Goal: Task Accomplishment & Management: Manage account settings

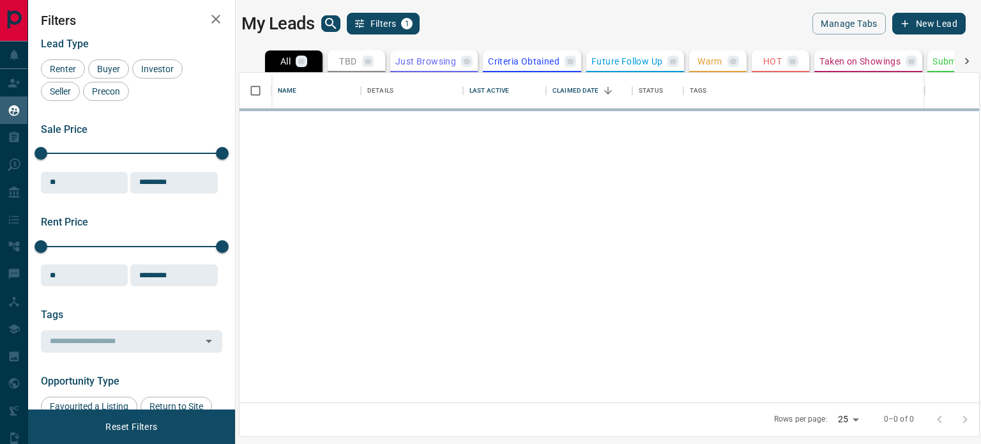
scroll to position [320, 730]
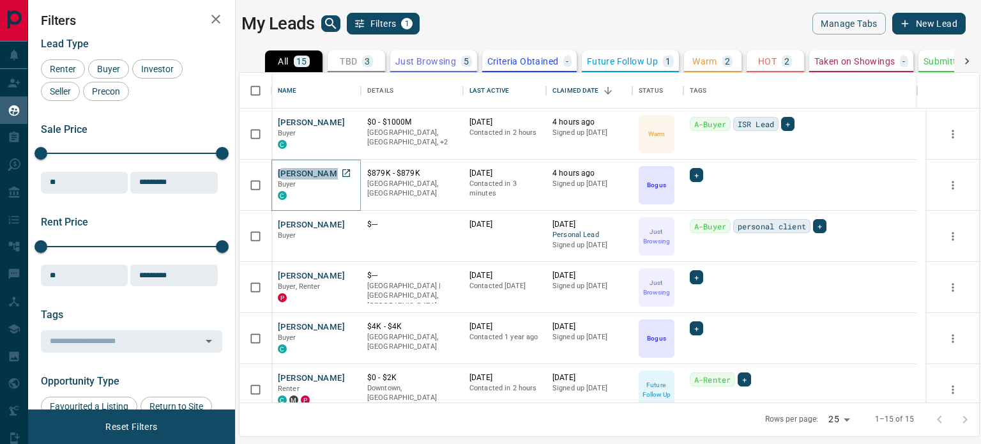
click at [306, 171] on button "[PERSON_NAME]" at bounding box center [311, 174] width 67 height 12
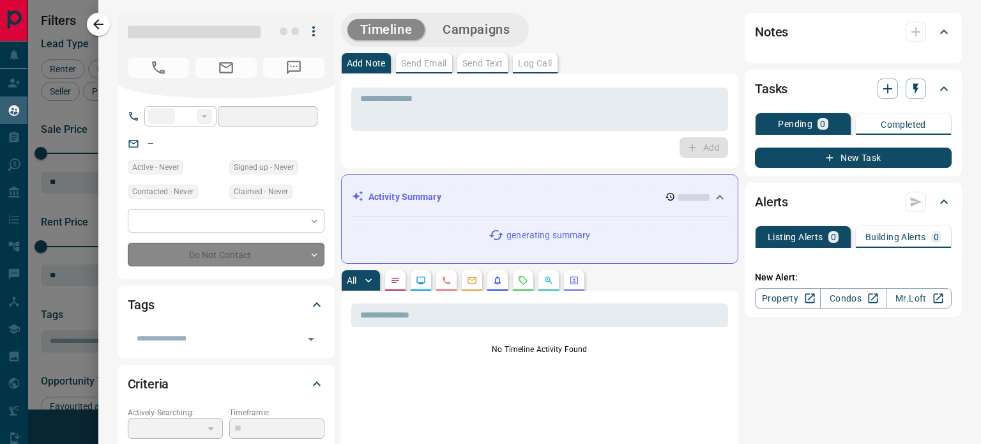
type input "**"
type input "**********"
type input "*"
type input "*********"
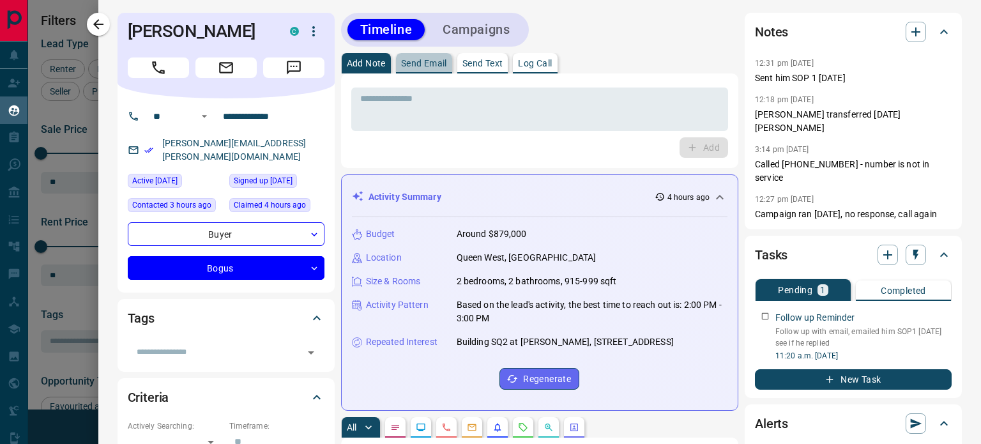
click at [426, 68] on p "Send Email" at bounding box center [424, 63] width 46 height 9
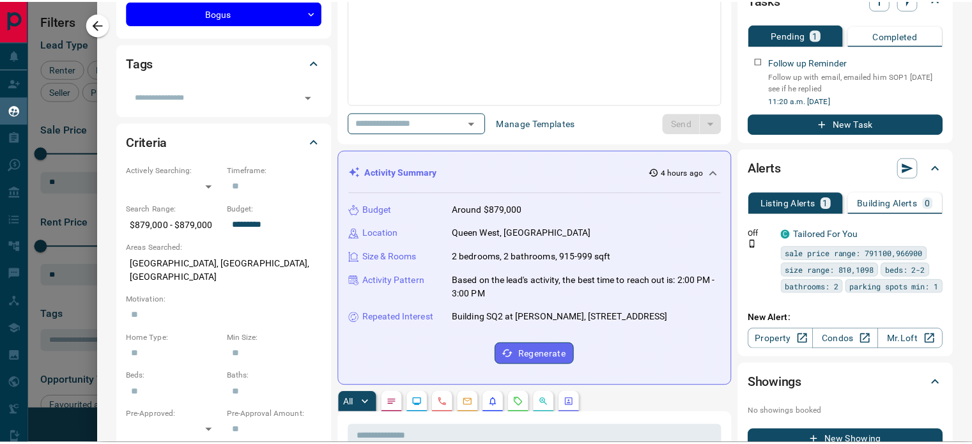
scroll to position [0, 0]
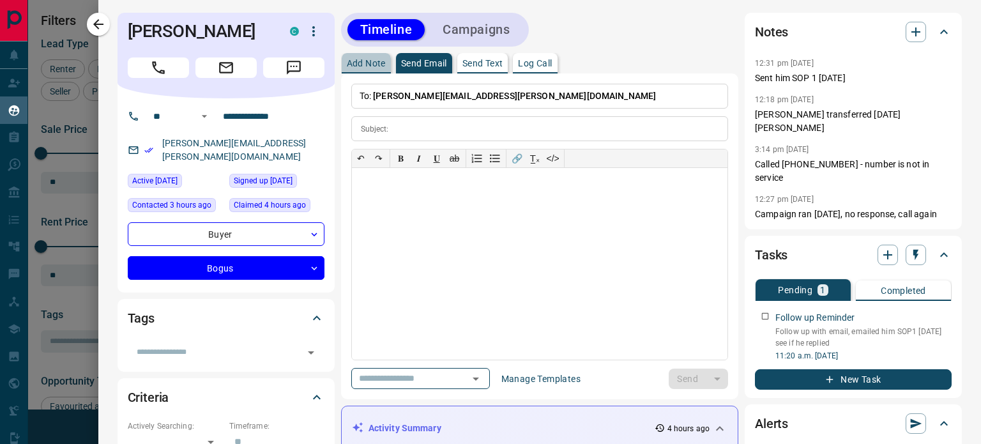
click at [367, 62] on p "Add Note" at bounding box center [366, 63] width 39 height 9
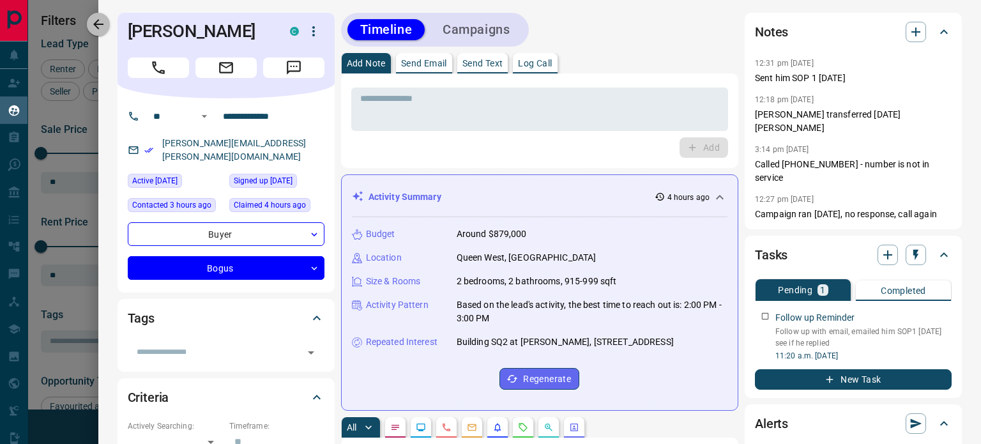
drag, startPoint x: 92, startPoint y: 19, endPoint x: 72, endPoint y: 104, distance: 87.9
click at [92, 19] on icon "button" at bounding box center [98, 24] width 15 height 15
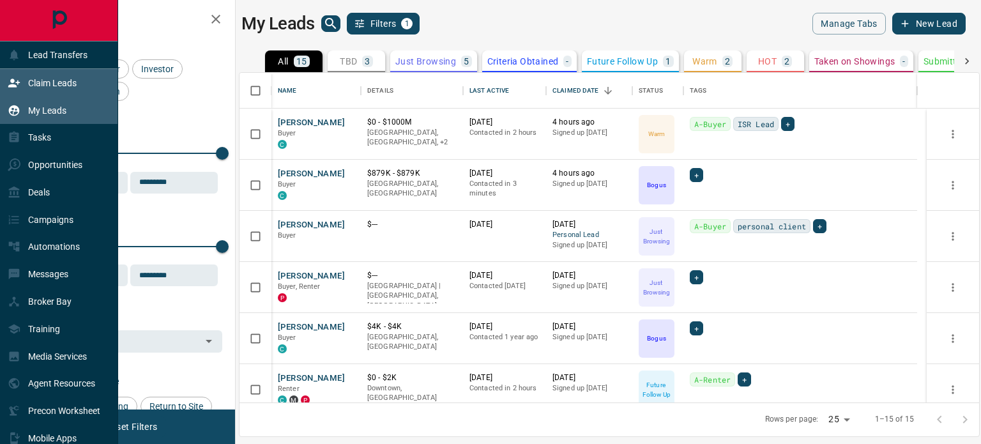
click at [39, 81] on p "Claim Leads" at bounding box center [52, 83] width 49 height 10
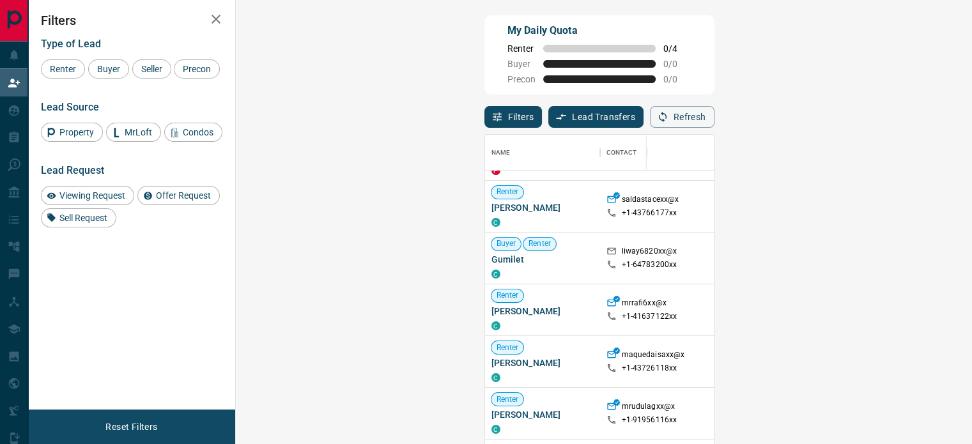
scroll to position [64, 0]
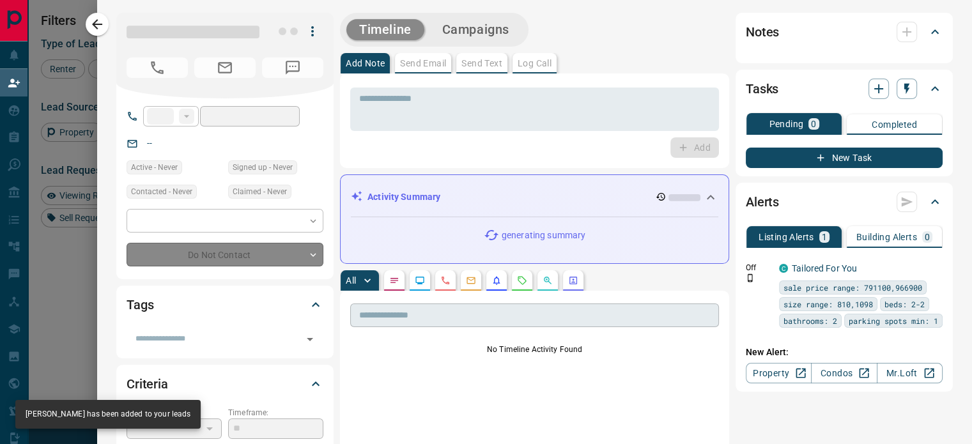
type input "**"
type input "**********"
type input "**"
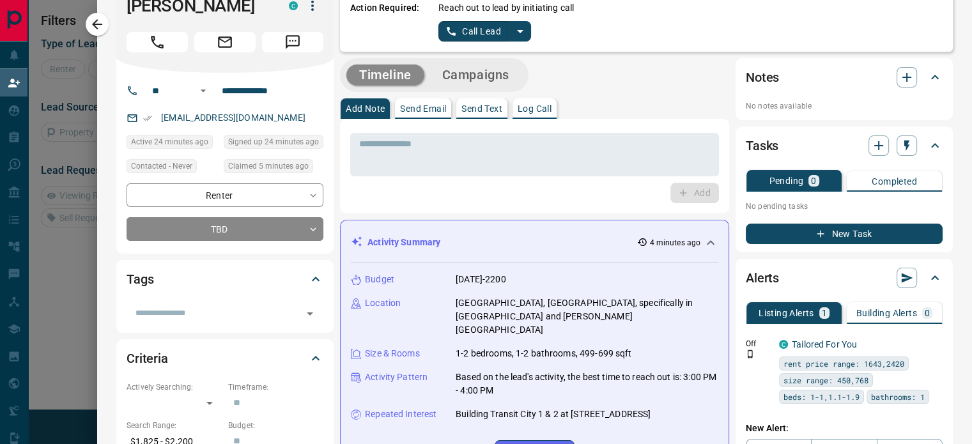
scroll to position [0, 0]
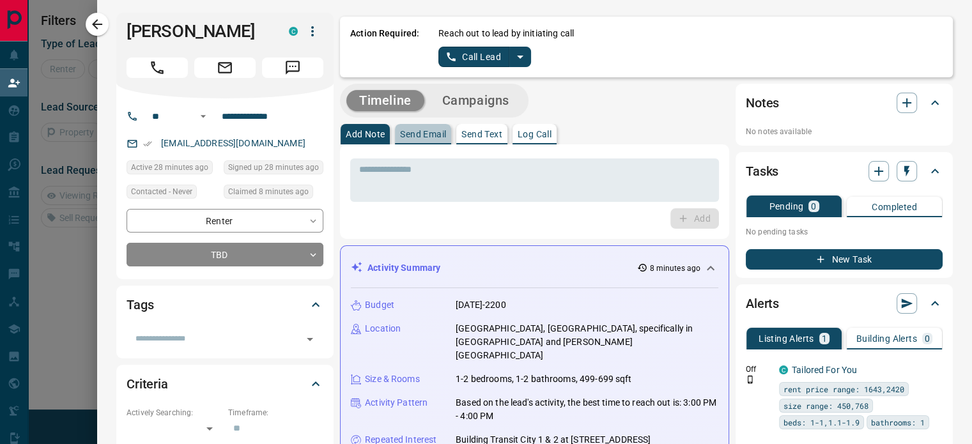
click at [415, 135] on p "Send Email" at bounding box center [423, 134] width 46 height 9
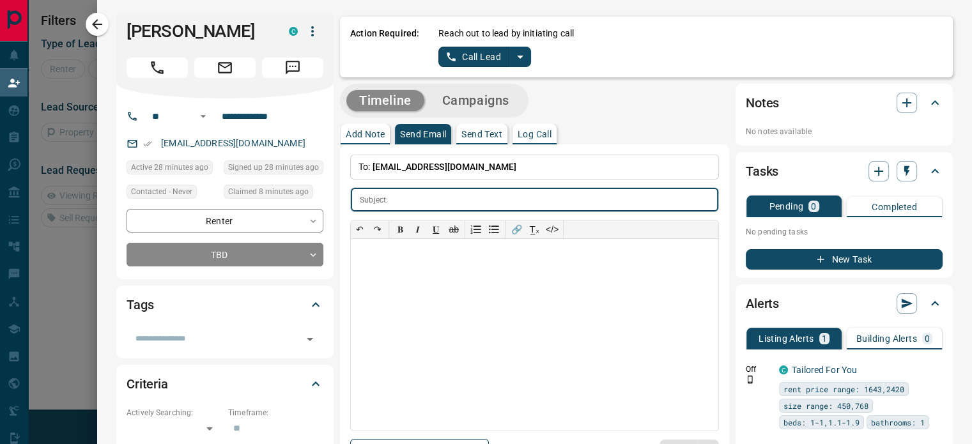
click at [435, 196] on input "text" at bounding box center [555, 200] width 325 height 24
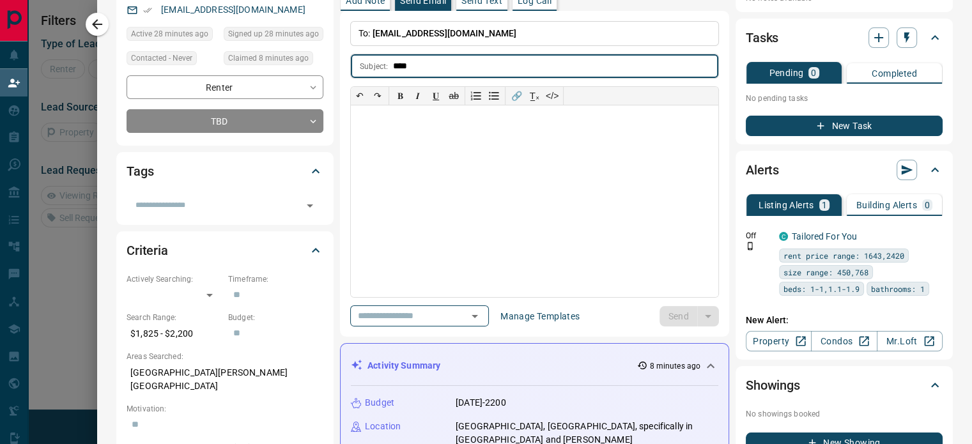
scroll to position [192, 0]
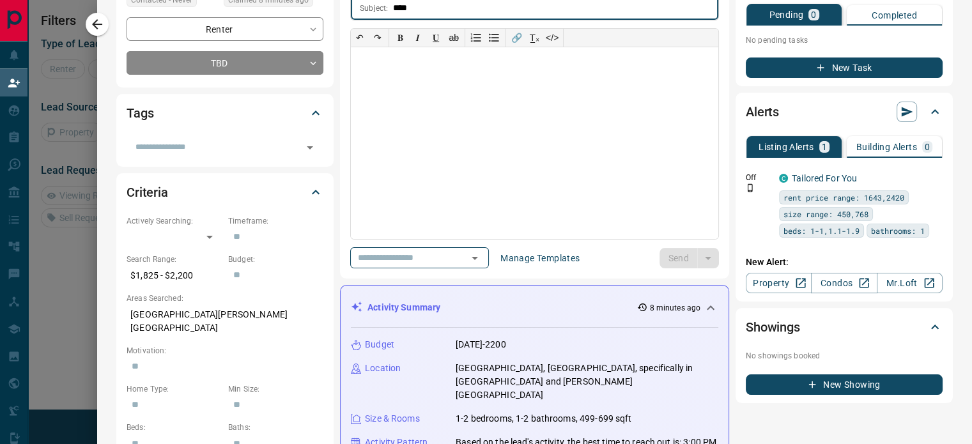
type input "****"
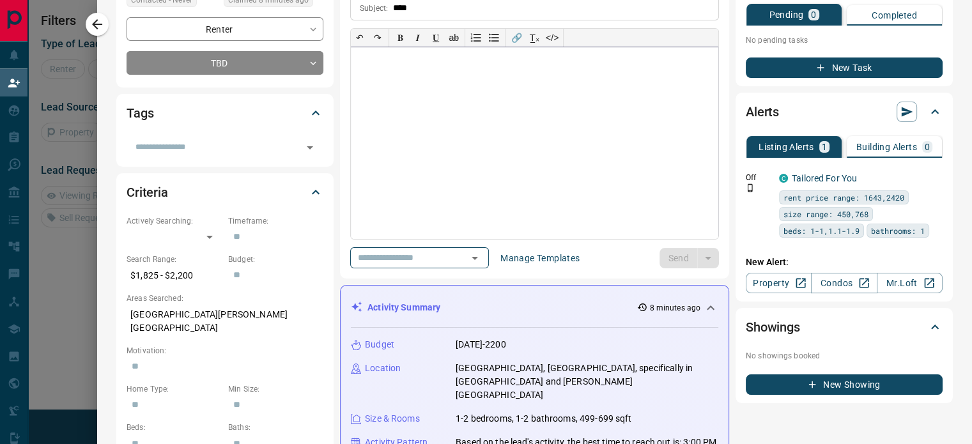
click at [569, 199] on div at bounding box center [534, 143] width 367 height 192
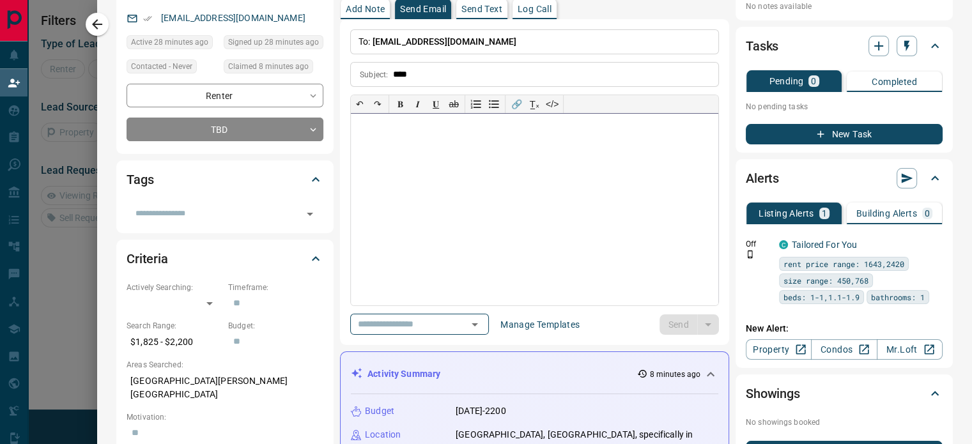
scroll to position [128, 0]
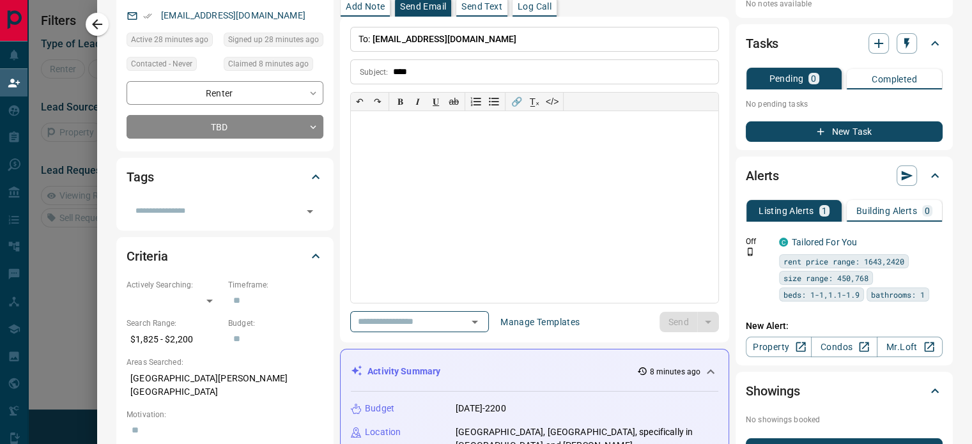
click at [671, 319] on div "Send" at bounding box center [688, 322] width 59 height 20
click at [378, 141] on div at bounding box center [534, 207] width 367 height 192
click at [660, 323] on button "Send" at bounding box center [678, 322] width 38 height 20
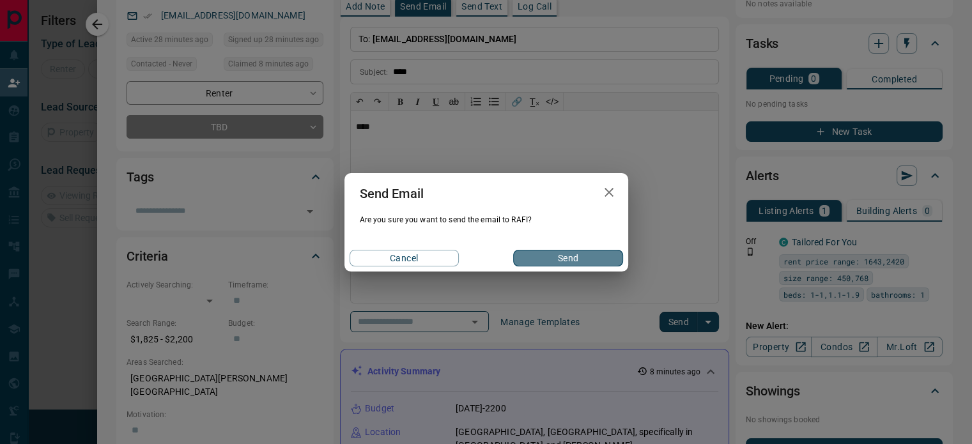
click at [575, 263] on button "Send" at bounding box center [567, 258] width 109 height 17
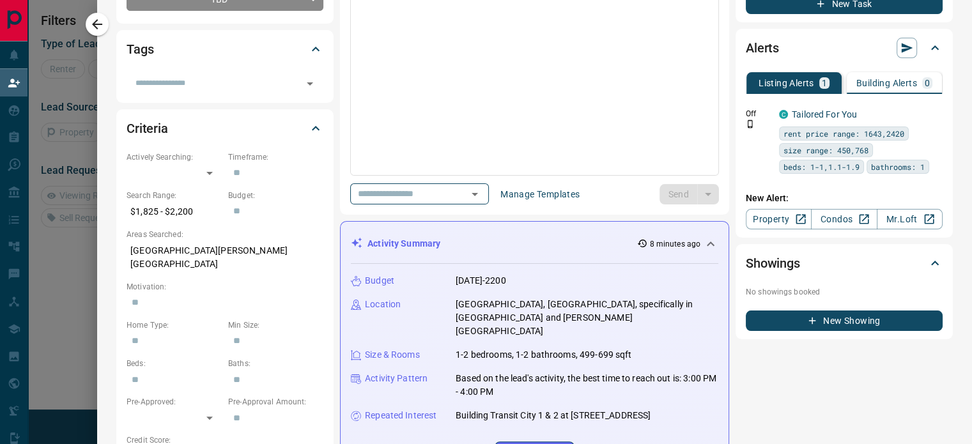
scroll to position [0, 0]
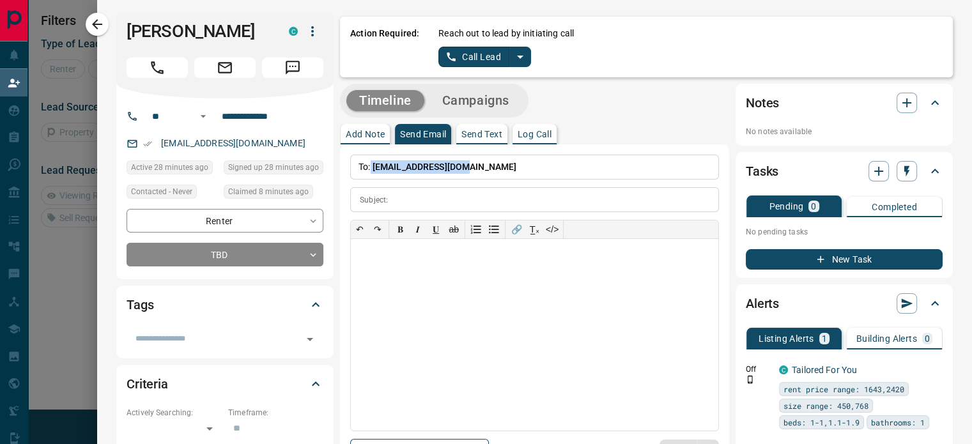
drag, startPoint x: 460, startPoint y: 165, endPoint x: 361, endPoint y: 168, distance: 99.1
click at [361, 168] on p "To: [EMAIL_ADDRESS][DOMAIN_NAME]" at bounding box center [534, 167] width 369 height 25
copy p "[EMAIL_ADDRESS][DOMAIN_NAME]"
click at [505, 256] on div at bounding box center [534, 335] width 367 height 192
click at [219, 256] on body "**********" at bounding box center [486, 190] width 972 height 381
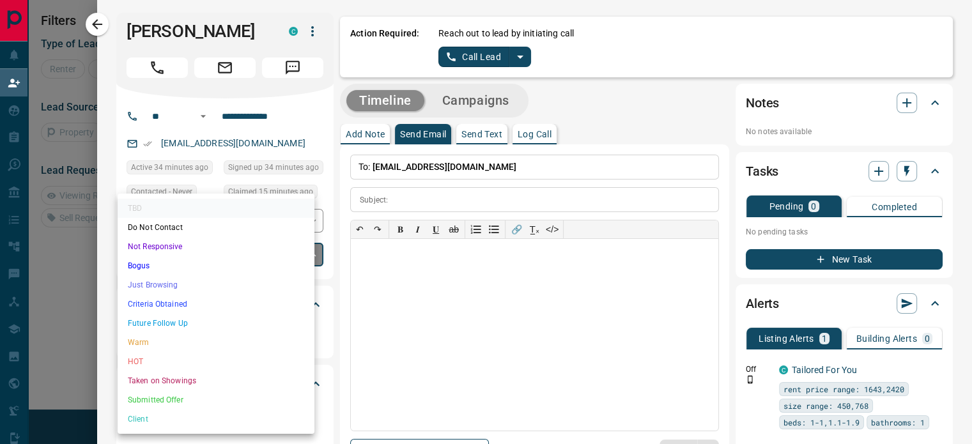
scroll to position [27, 0]
click at [92, 266] on div at bounding box center [486, 222] width 972 height 444
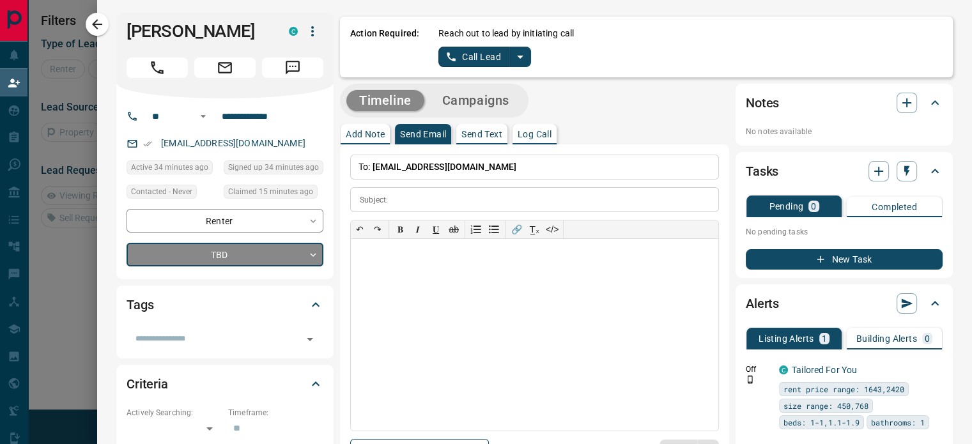
click at [192, 260] on body "**********" at bounding box center [486, 164] width 972 height 381
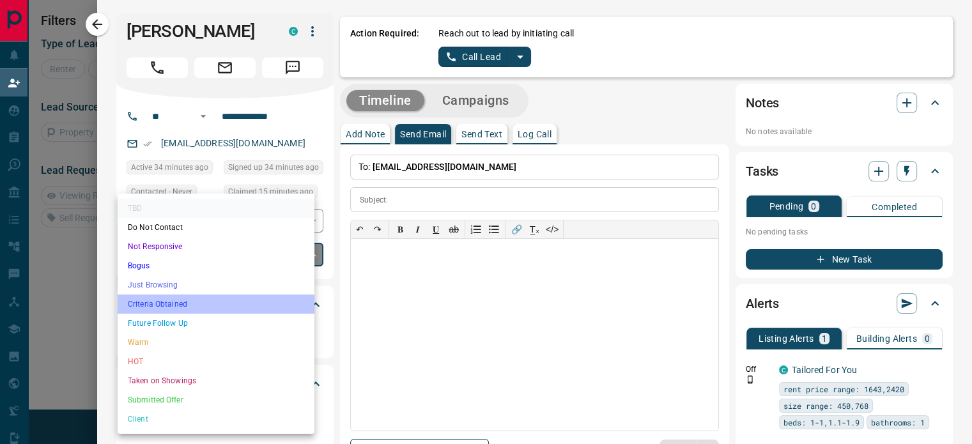
click at [192, 306] on li "Criteria Obtained" at bounding box center [216, 304] width 197 height 19
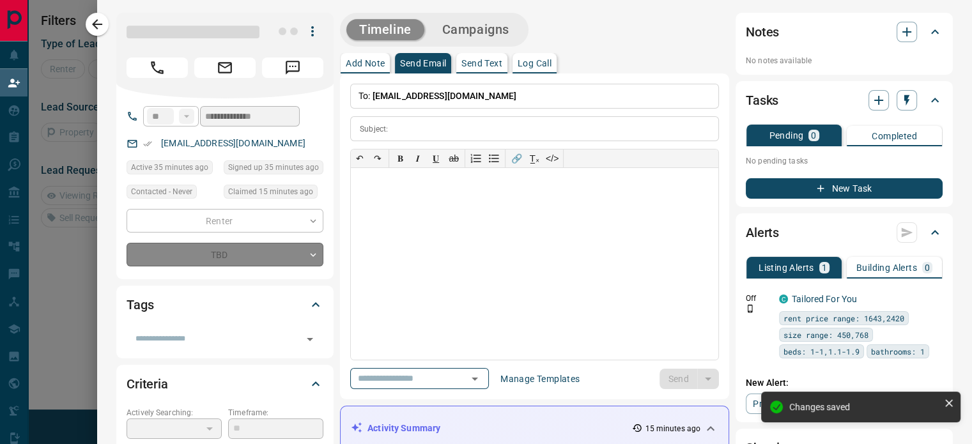
type input "*"
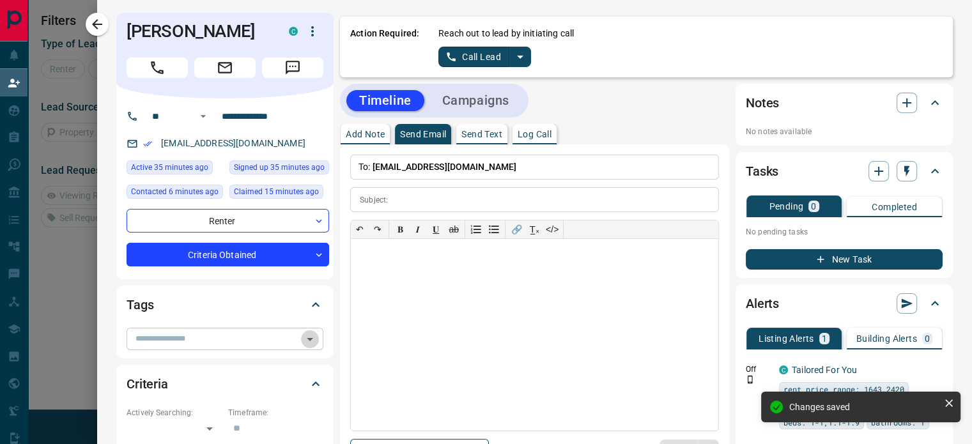
click at [302, 342] on icon "Open" at bounding box center [309, 339] width 15 height 15
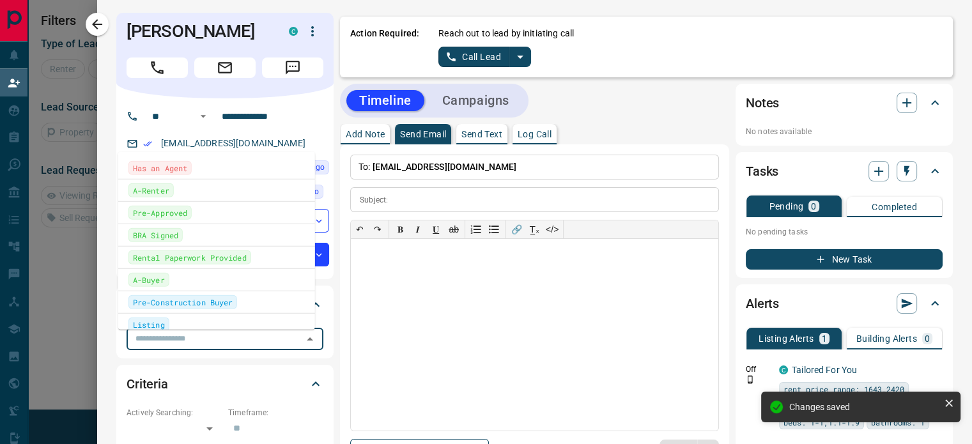
click at [196, 186] on div "A-Renter" at bounding box center [216, 190] width 176 height 14
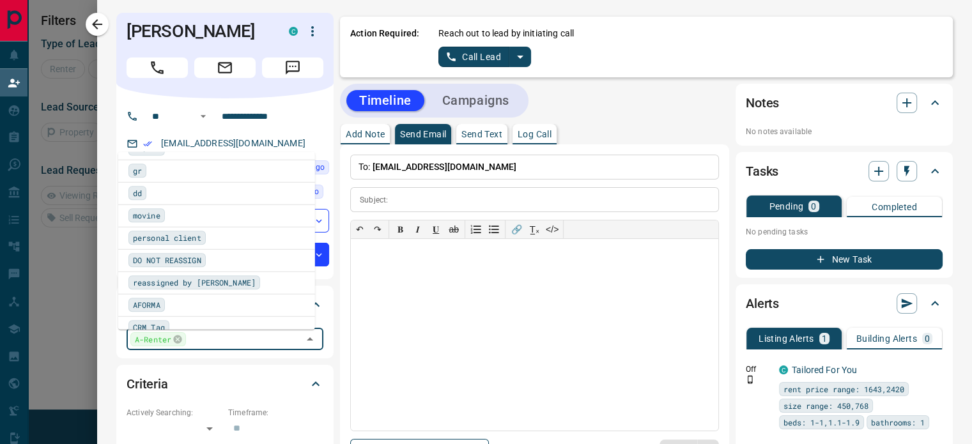
scroll to position [744, 0]
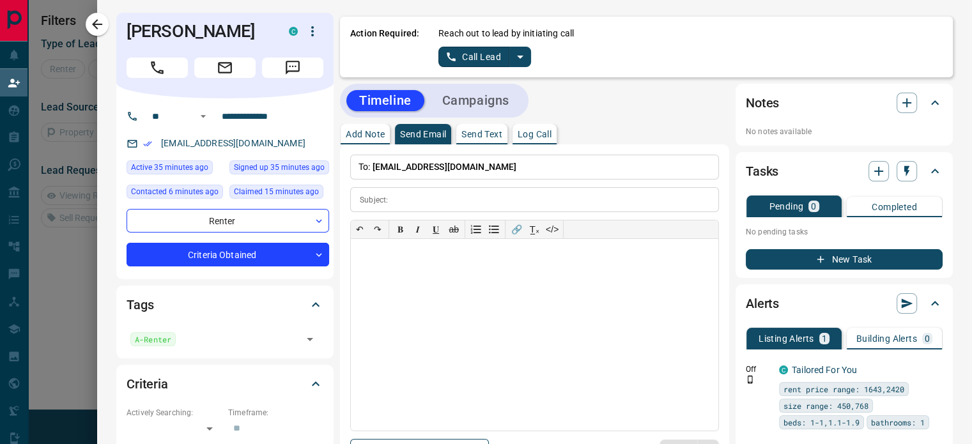
click at [105, 22] on button "button" at bounding box center [97, 24] width 23 height 23
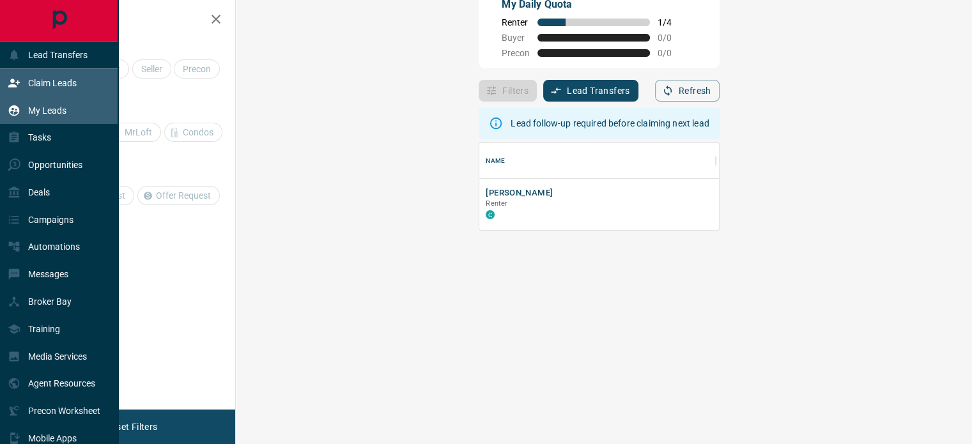
click at [46, 106] on p "My Leads" at bounding box center [47, 110] width 38 height 10
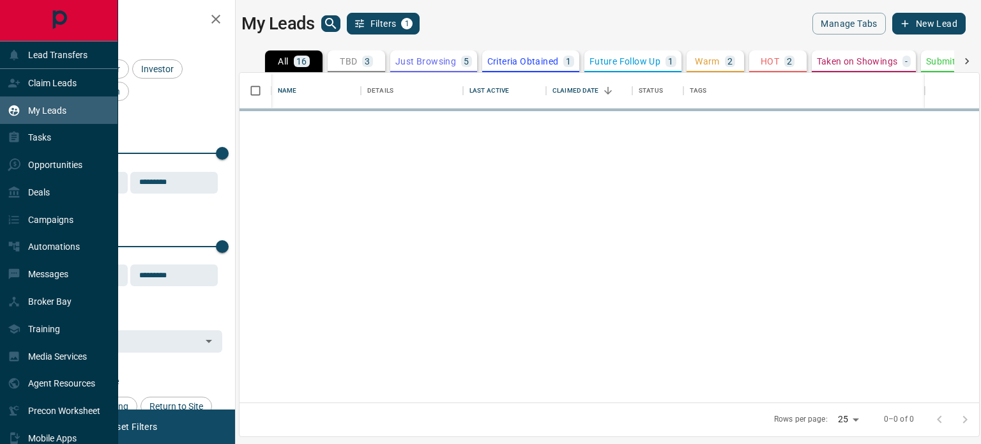
scroll to position [320, 730]
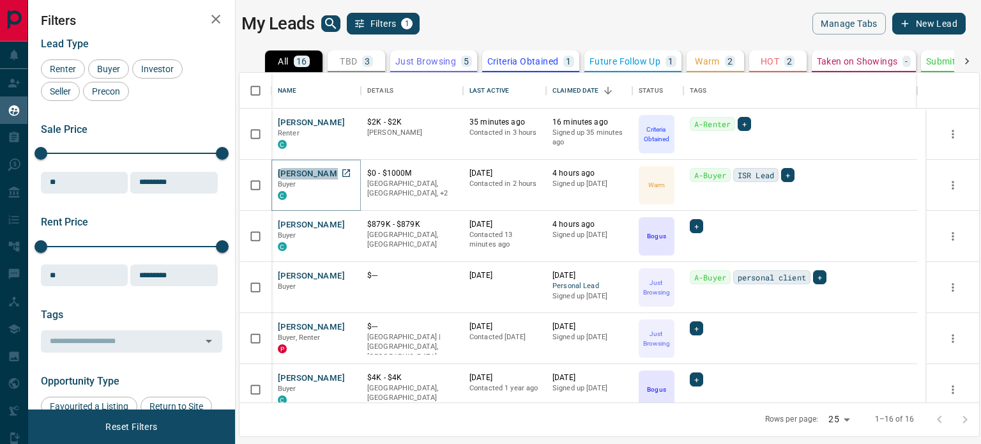
click at [322, 172] on button "[PERSON_NAME]" at bounding box center [311, 174] width 67 height 12
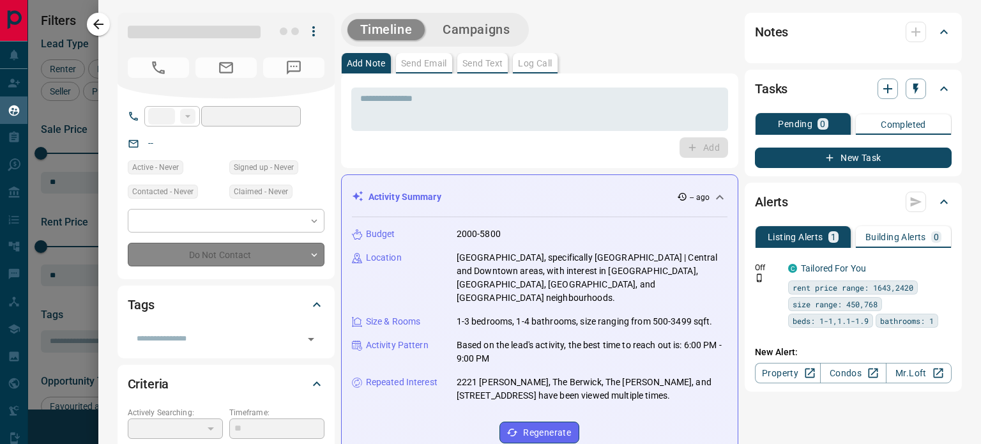
type input "**"
type input "**********"
type input "*"
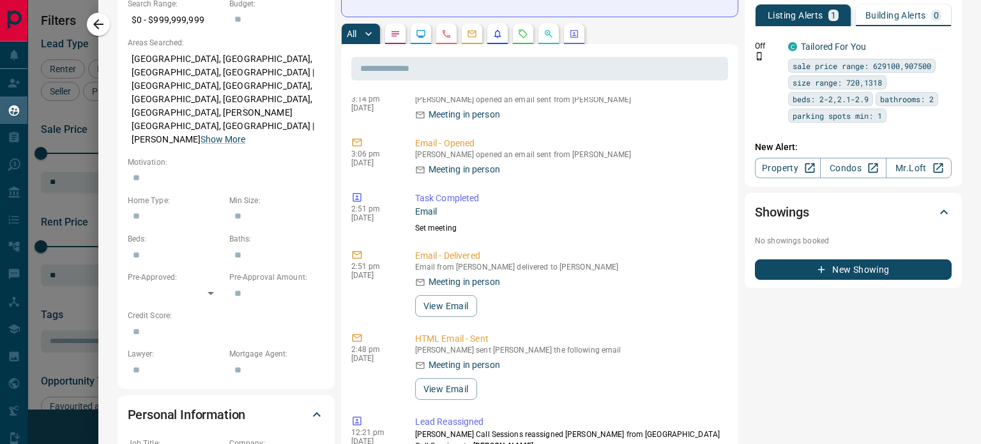
scroll to position [192, 0]
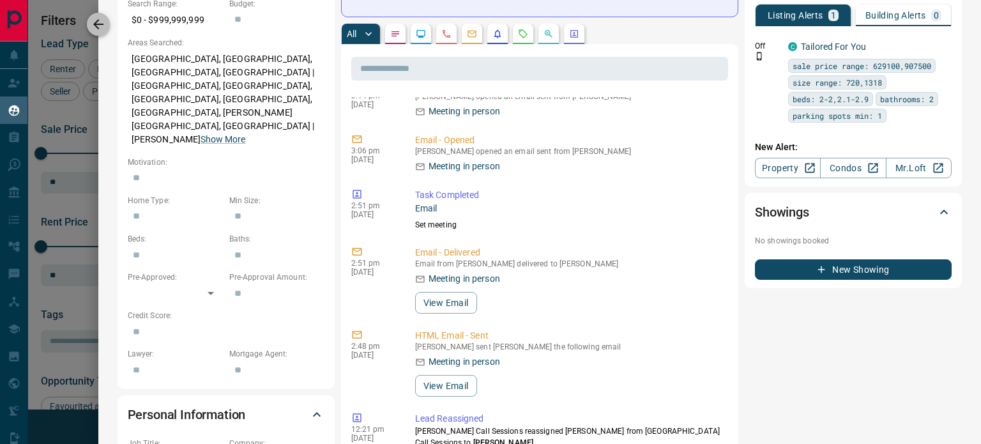
click at [98, 20] on icon "button" at bounding box center [98, 24] width 10 height 10
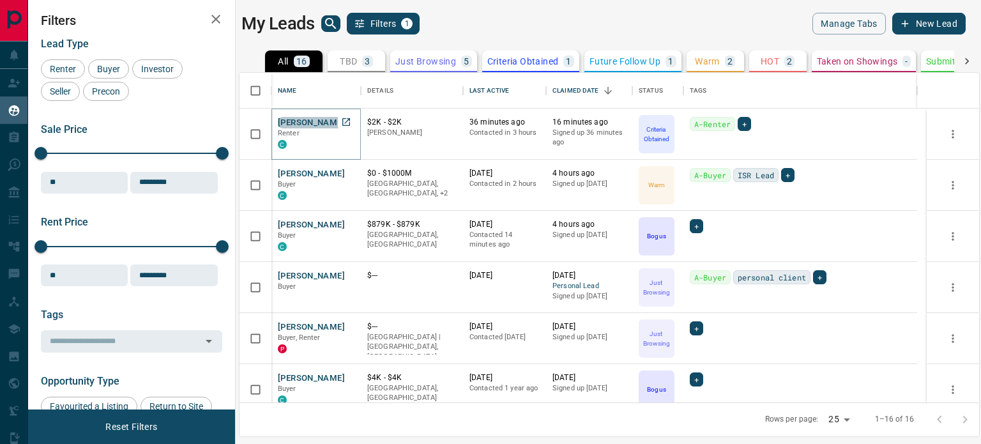
click at [309, 123] on button "[PERSON_NAME]" at bounding box center [311, 123] width 67 height 12
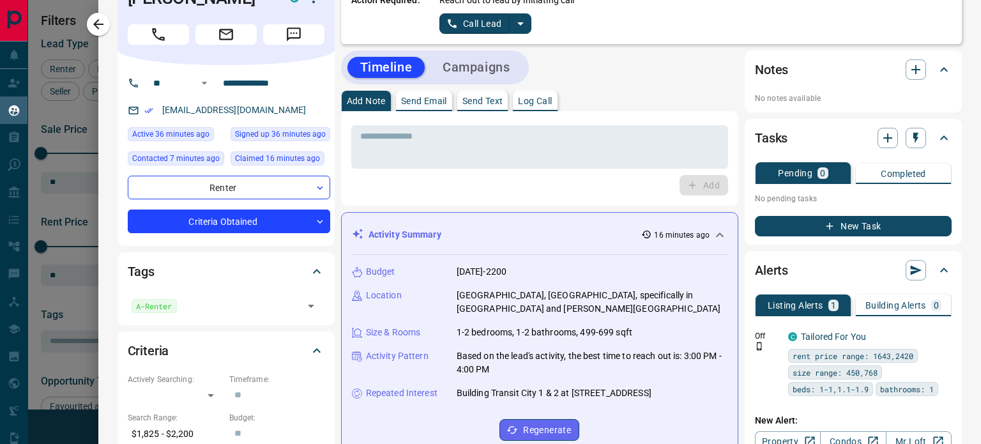
scroll to position [64, 0]
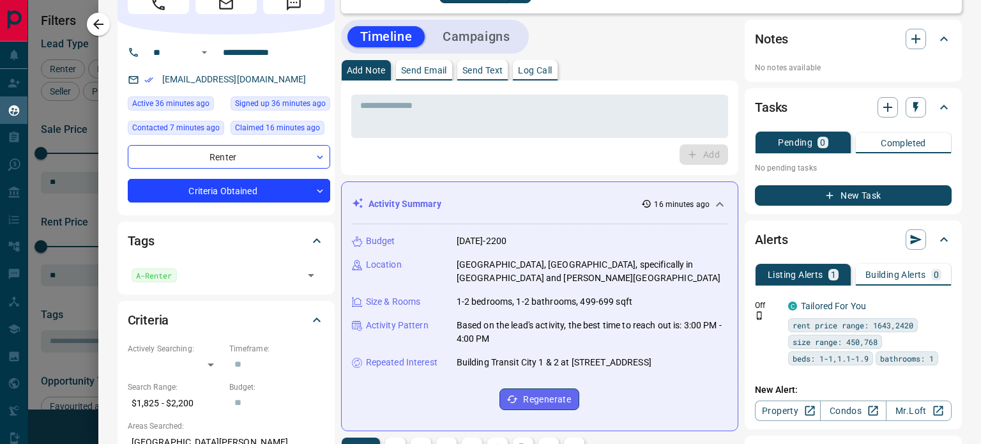
click at [704, 358] on div "Repeated Interest Building Transit City 1 & 2 at [STREET_ADDRESS][PERSON_NAME]" at bounding box center [540, 362] width 376 height 13
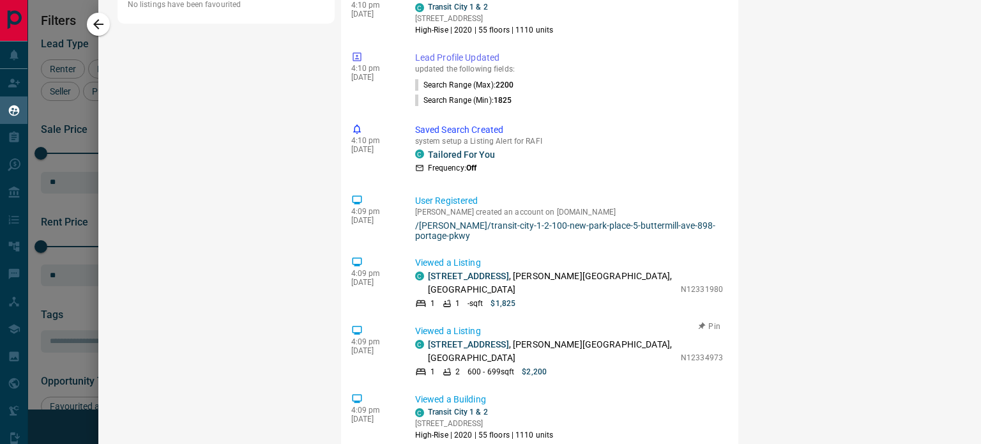
scroll to position [1086, 0]
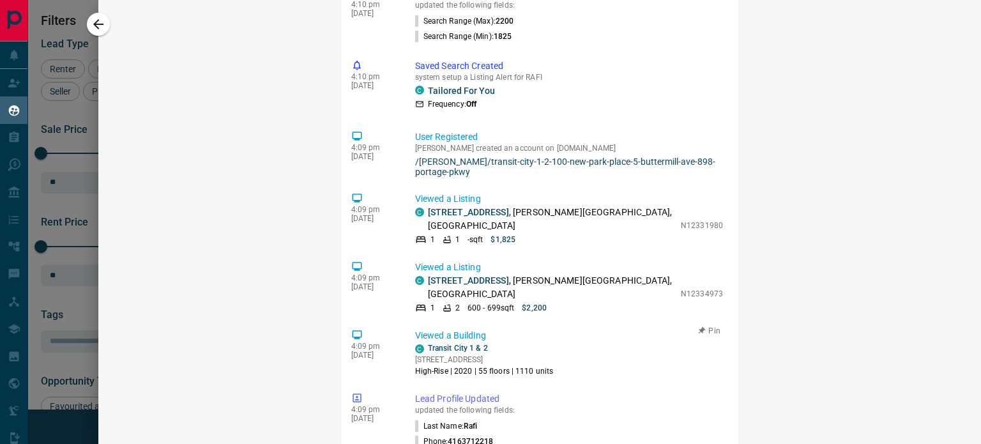
click at [417, 357] on p "[STREET_ADDRESS]" at bounding box center [484, 360] width 139 height 12
drag, startPoint x: 414, startPoint y: 358, endPoint x: 518, endPoint y: 352, distance: 104.3
click at [518, 352] on div "4:09 pm [DATE] Viewed a Building C Transit City 1 & 2 [STREET_ADDRESS][PERSON_N…" at bounding box center [539, 353] width 377 height 56
copy p "[STREET_ADDRESS]"
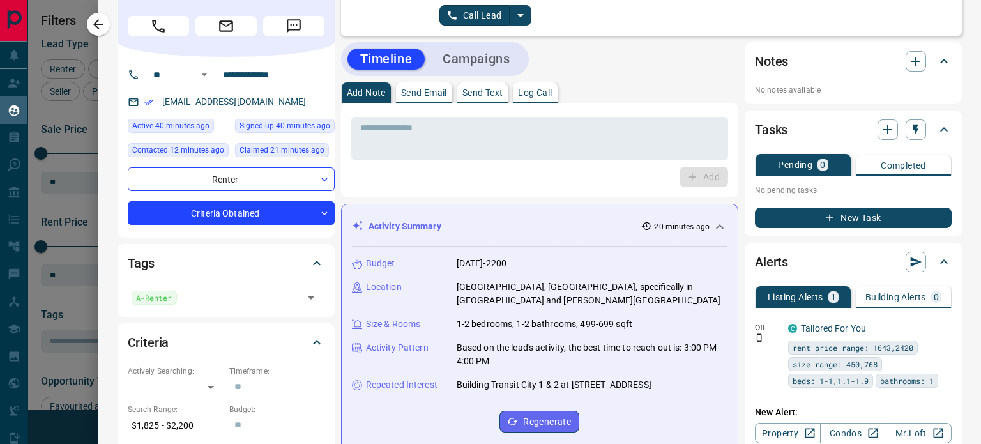
scroll to position [64, 0]
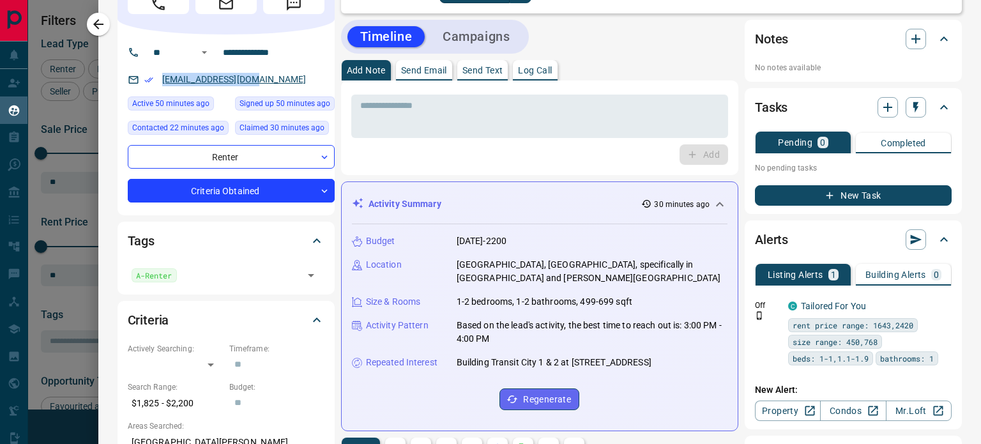
drag, startPoint x: 258, startPoint y: 77, endPoint x: 162, endPoint y: 77, distance: 96.5
click at [162, 77] on div "[EMAIL_ADDRESS][DOMAIN_NAME]" at bounding box center [231, 79] width 207 height 21
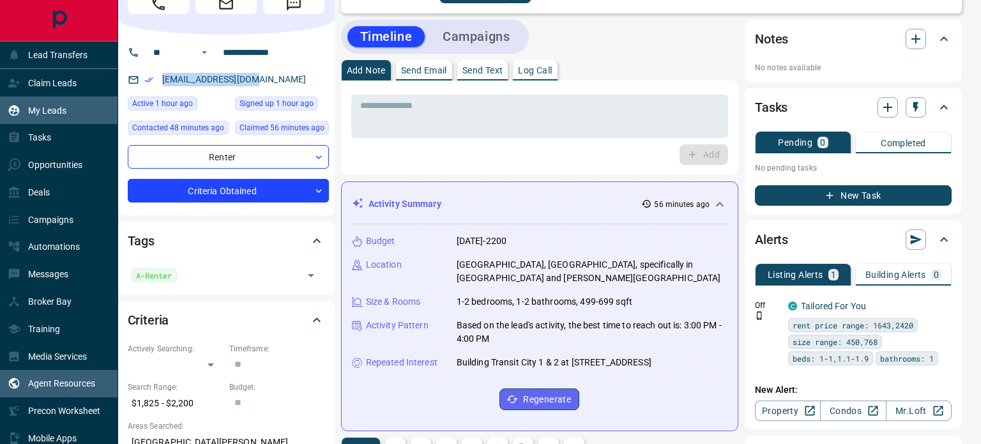
click at [69, 384] on div "Agent Resources" at bounding box center [52, 383] width 88 height 21
